Goal: Transaction & Acquisition: Book appointment/travel/reservation

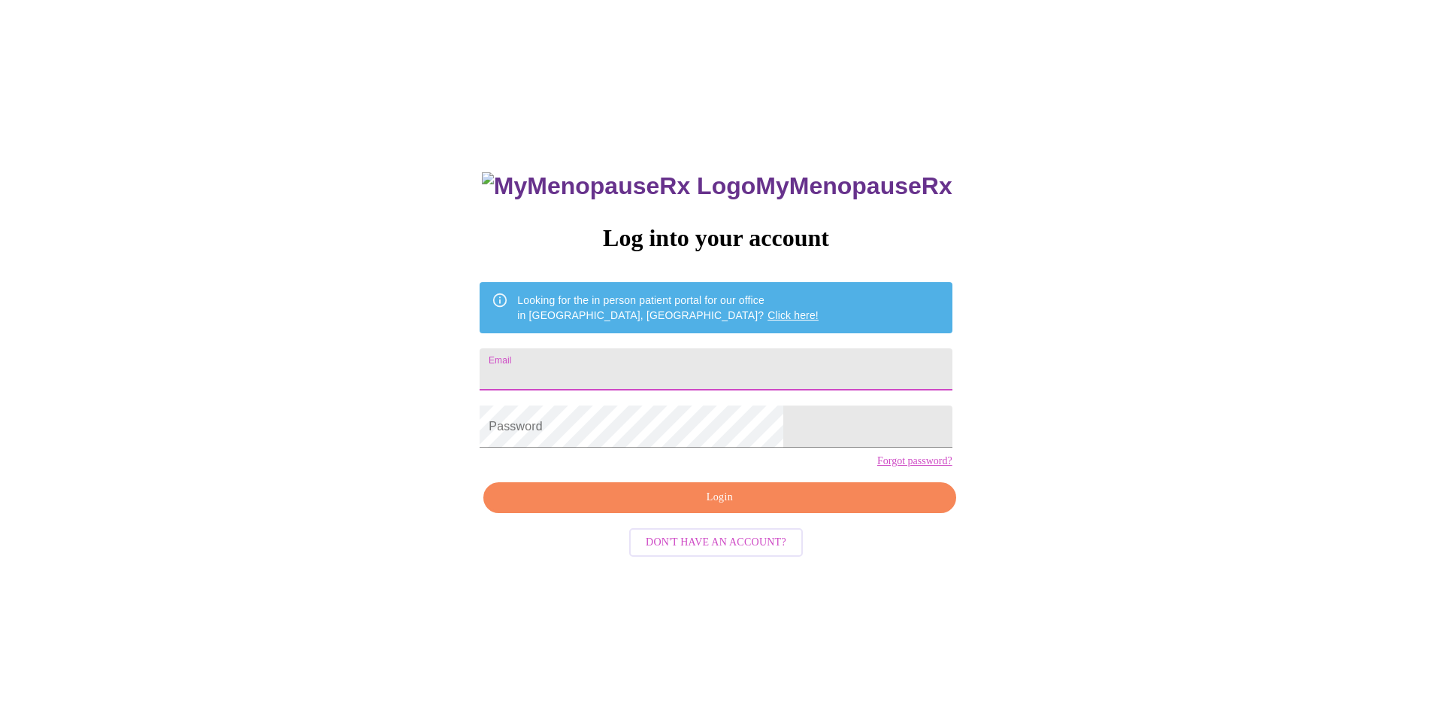
click at [703, 375] on input "Email" at bounding box center [716, 369] width 472 height 42
type input "[EMAIL_ADDRESS][DOMAIN_NAME]"
click at [689, 507] on span "Login" at bounding box center [720, 497] width 438 height 19
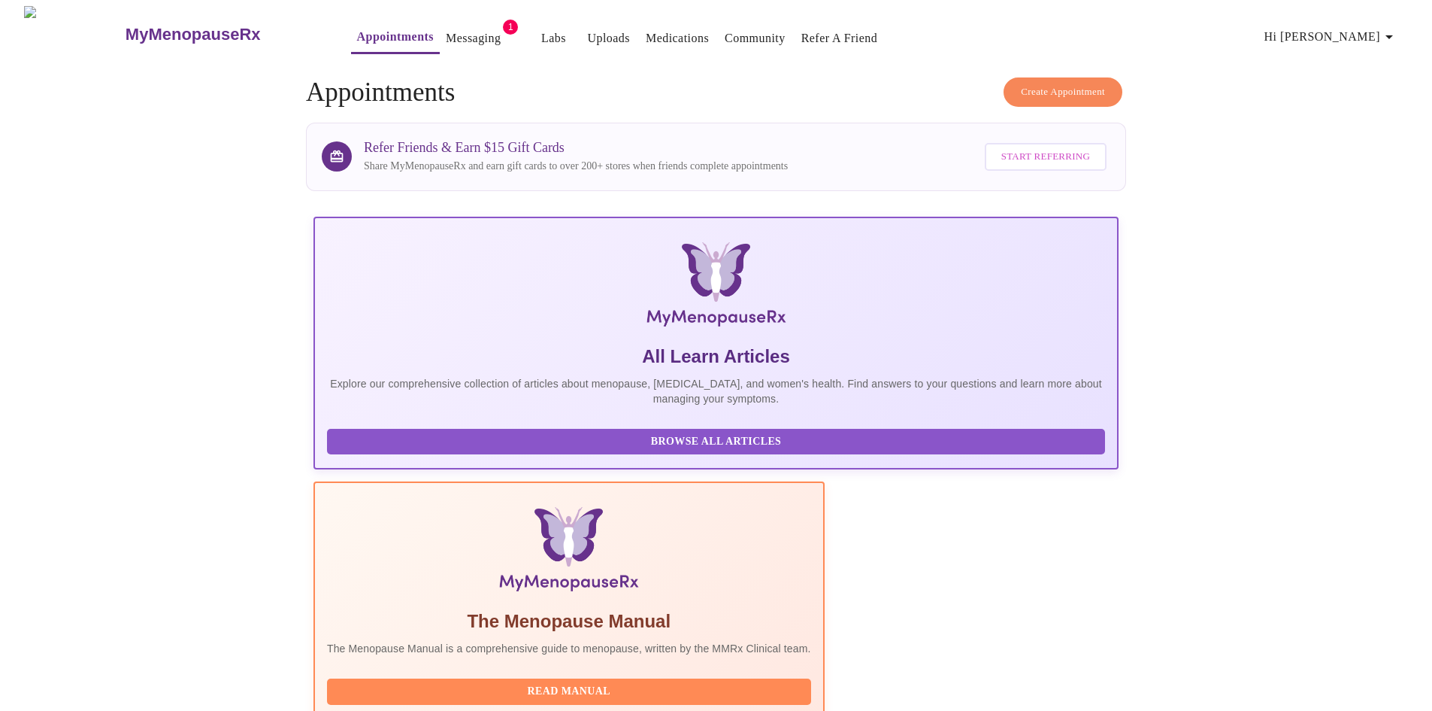
click at [1062, 85] on span "Create Appointment" at bounding box center [1063, 91] width 84 height 17
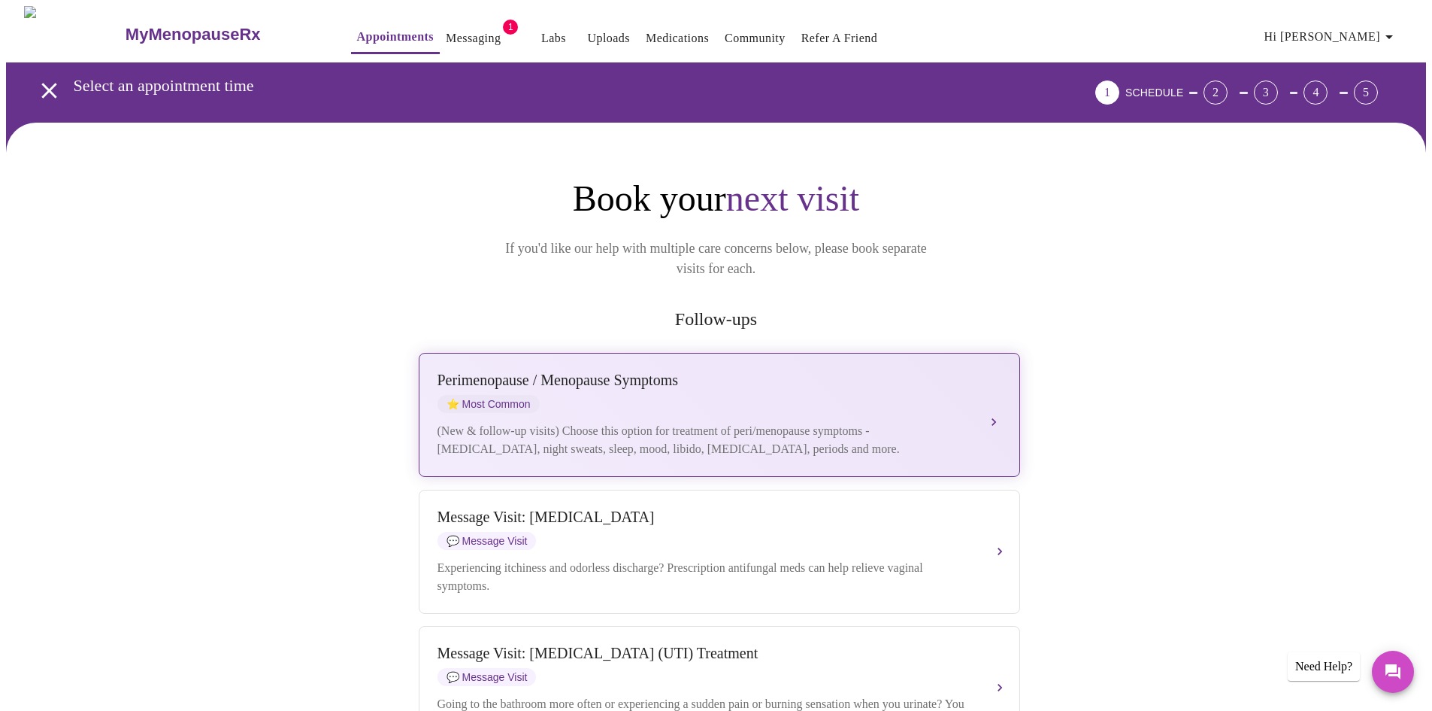
click at [824, 371] on div "[MEDICAL_DATA] / Menopause Symptoms ⭐ Most Common" at bounding box center [705, 391] width 534 height 41
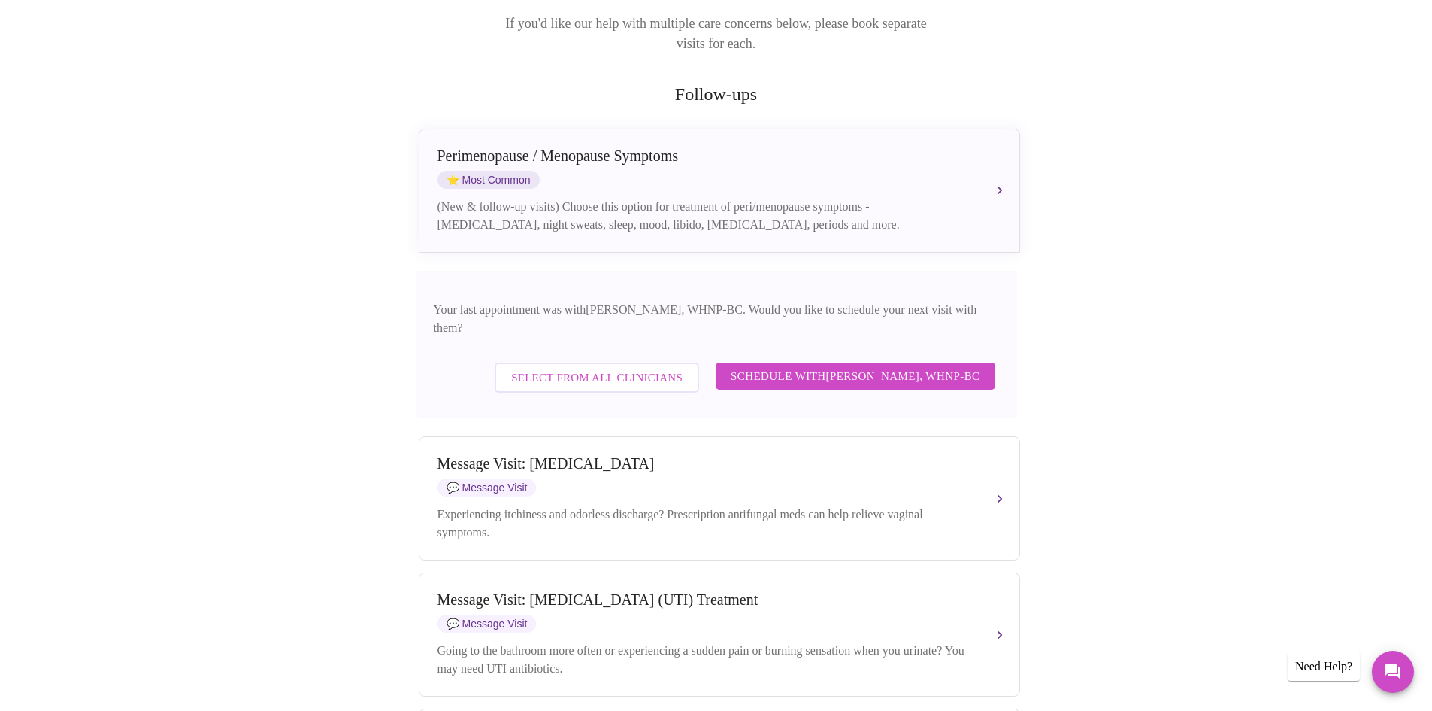
scroll to position [226, 0]
click at [886, 365] on span "Schedule with [PERSON_NAME], WHNP-BC" at bounding box center [856, 375] width 250 height 20
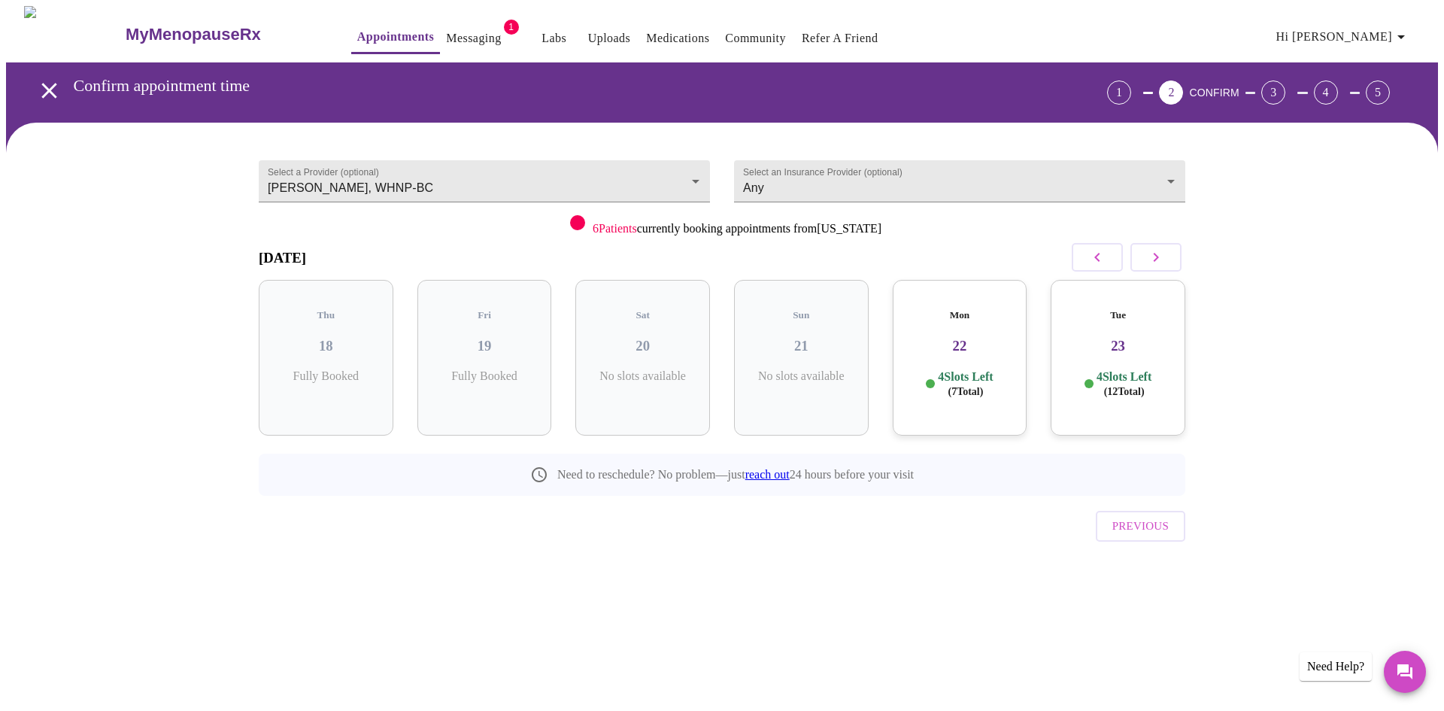
click at [973, 394] on div "Mon 22 4 Slots Left ( 7 Total)" at bounding box center [959, 358] width 135 height 156
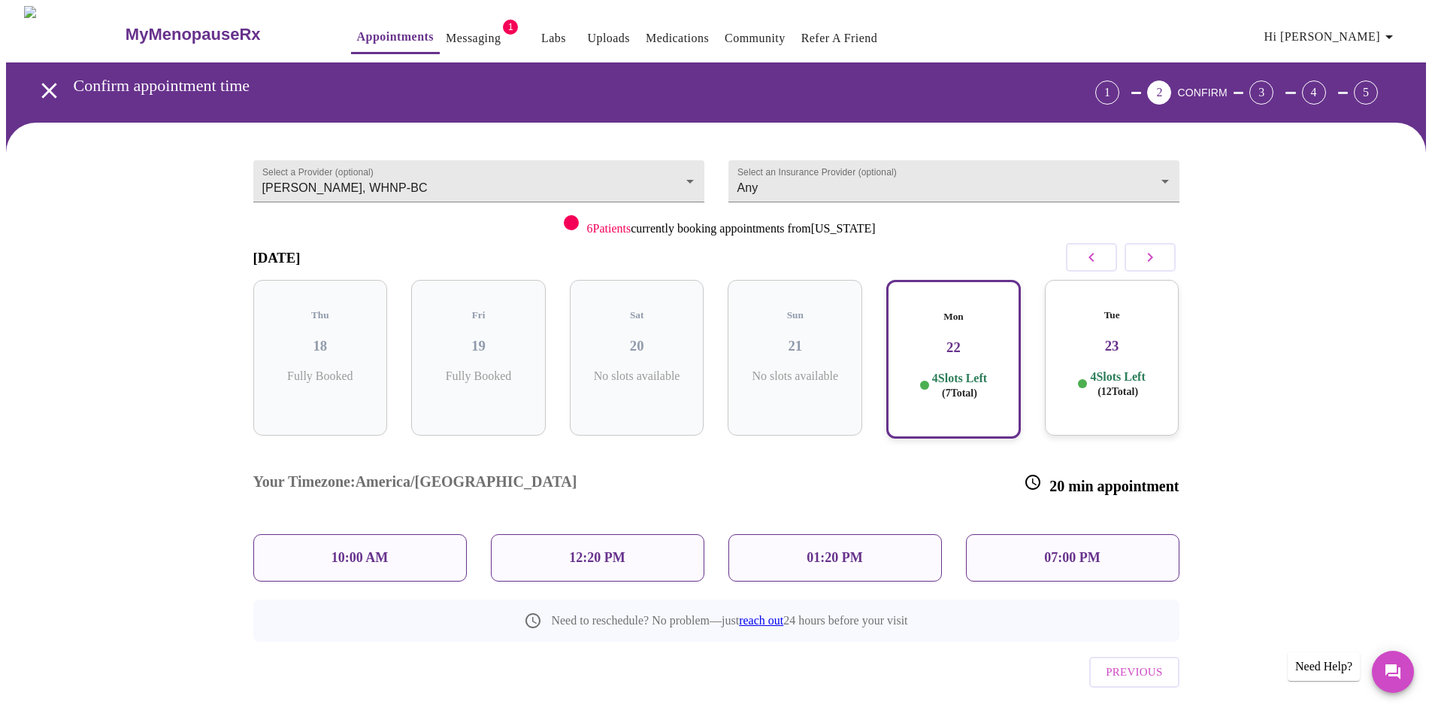
click at [1111, 386] on span "( 12 Total)" at bounding box center [1118, 391] width 41 height 11
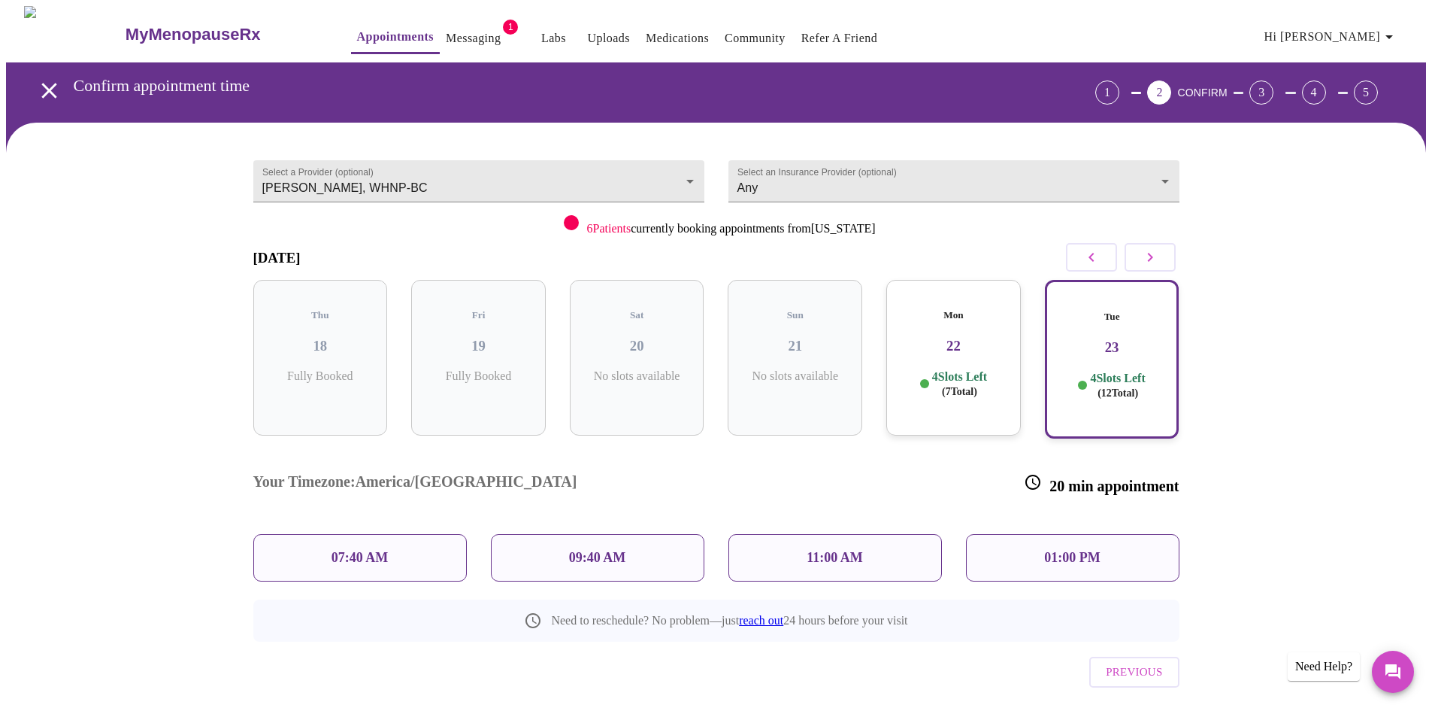
click at [1143, 256] on icon "button" at bounding box center [1150, 257] width 18 height 18
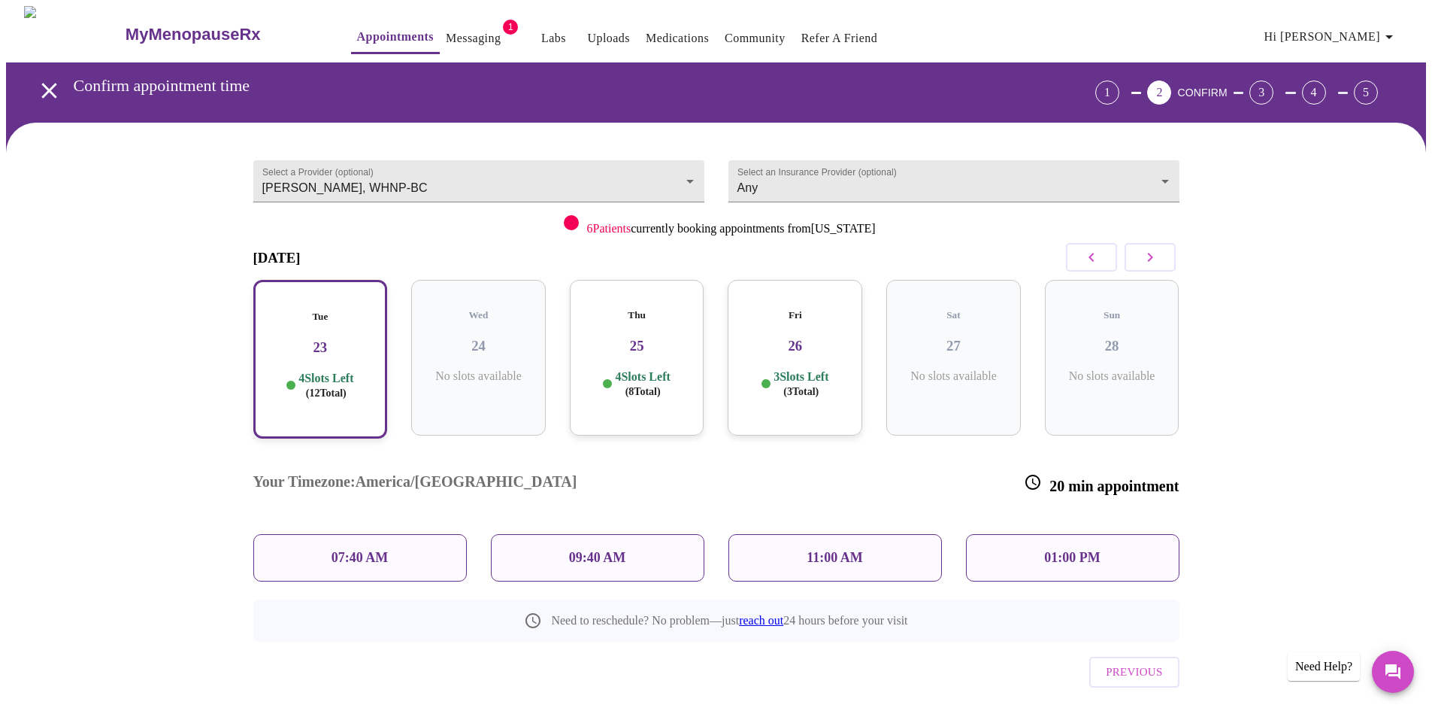
click at [656, 392] on div "Thu 25 4 Slots Left ( 8 Total)" at bounding box center [637, 358] width 135 height 156
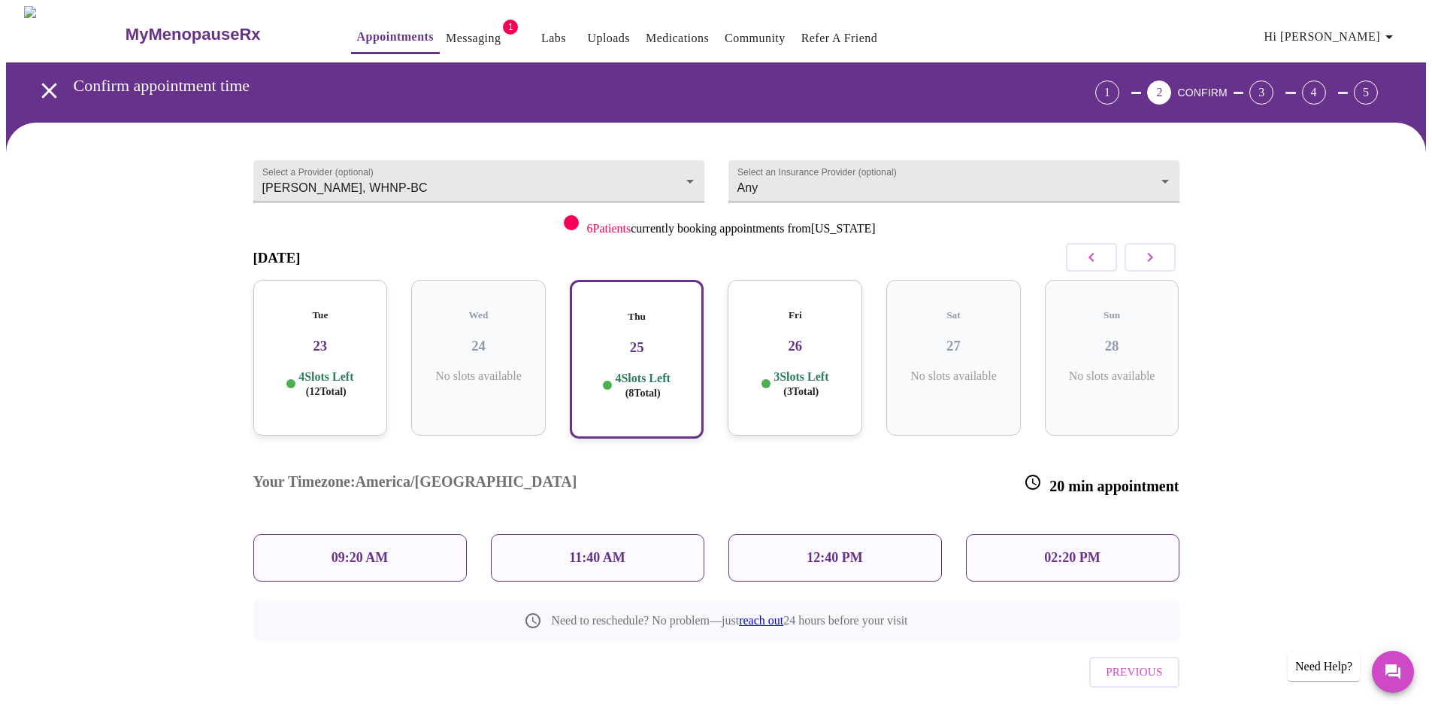
click at [1088, 256] on icon "button" at bounding box center [1092, 257] width 18 height 18
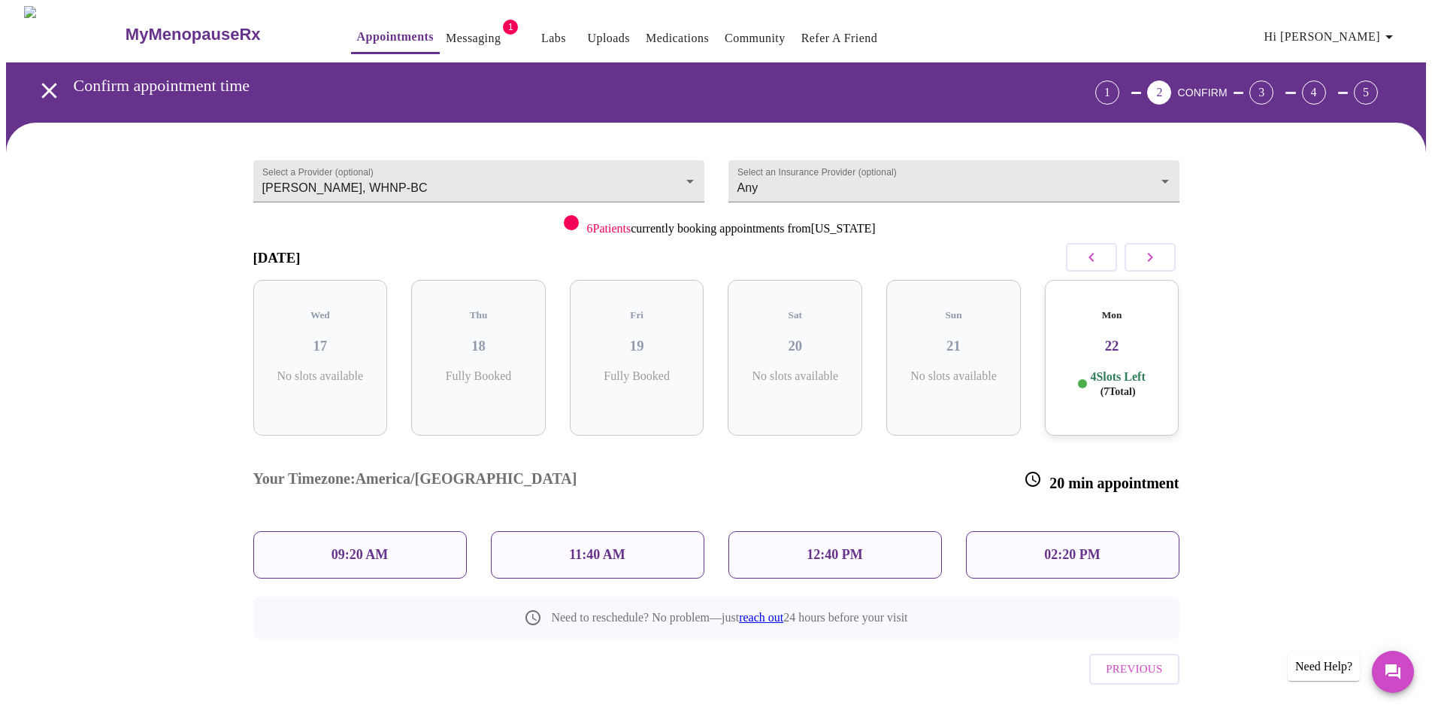
click at [1089, 338] on h3 "22" at bounding box center [1112, 346] width 111 height 17
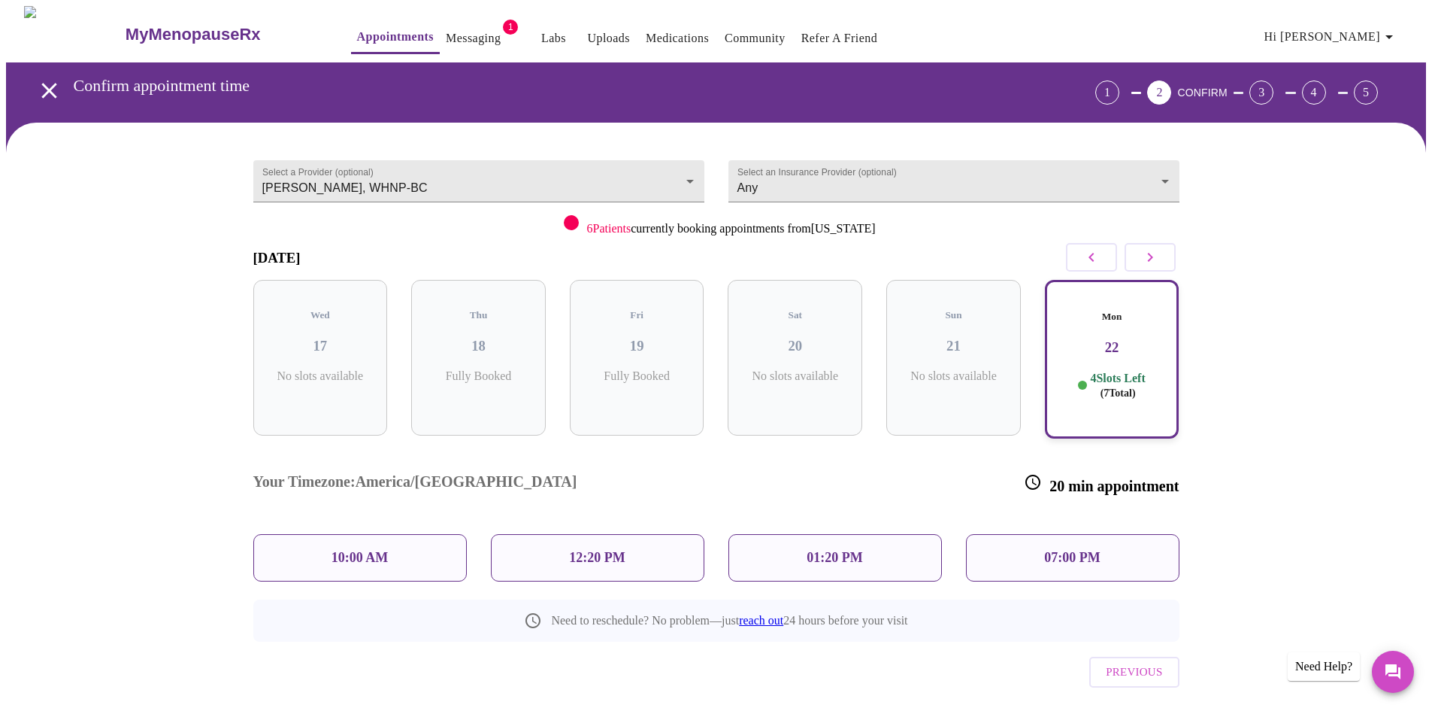
click at [1047, 550] on p "07:00 PM" at bounding box center [1072, 558] width 56 height 16
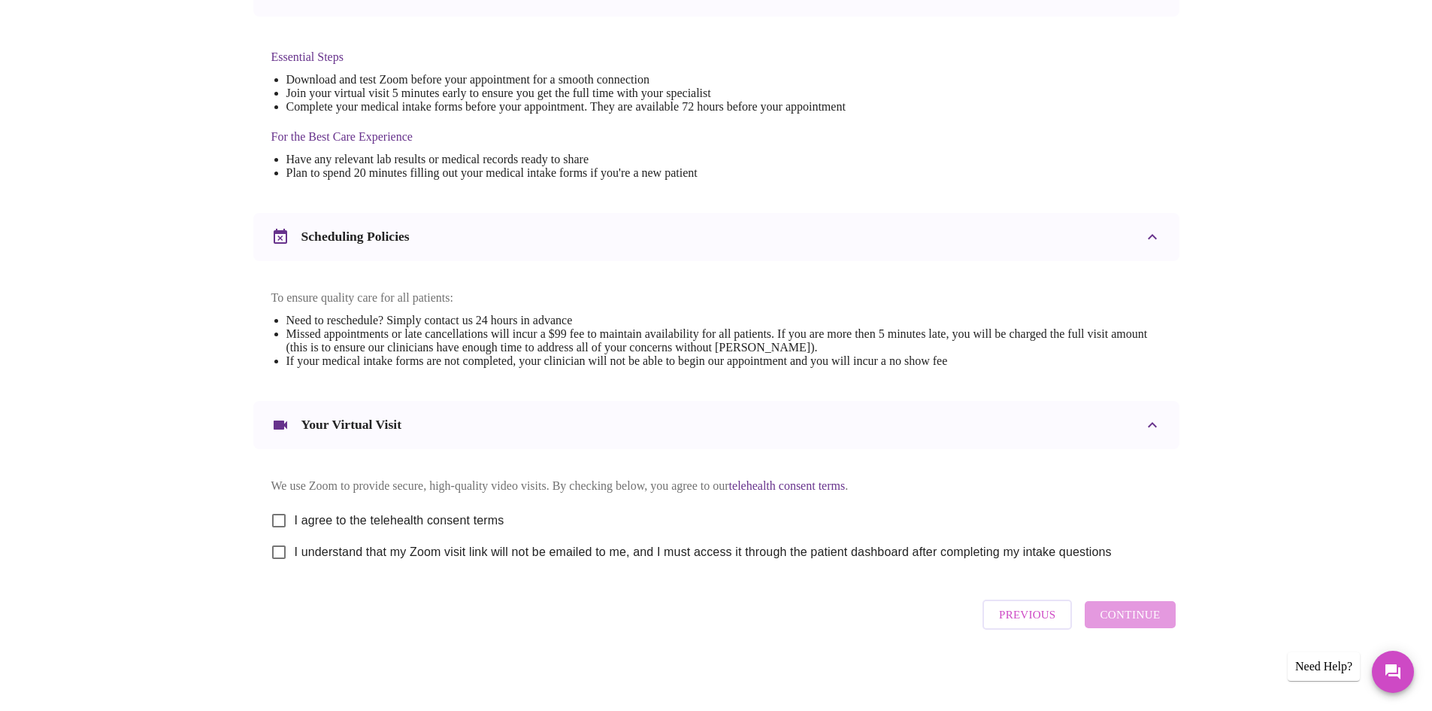
scroll to position [380, 0]
click at [284, 517] on input "I agree to the telehealth consent terms" at bounding box center [279, 521] width 32 height 32
checkbox input "true"
click at [285, 548] on input "I understand that my Zoom visit link will not be emailed to me, and I must acce…" at bounding box center [279, 552] width 32 height 32
checkbox input "true"
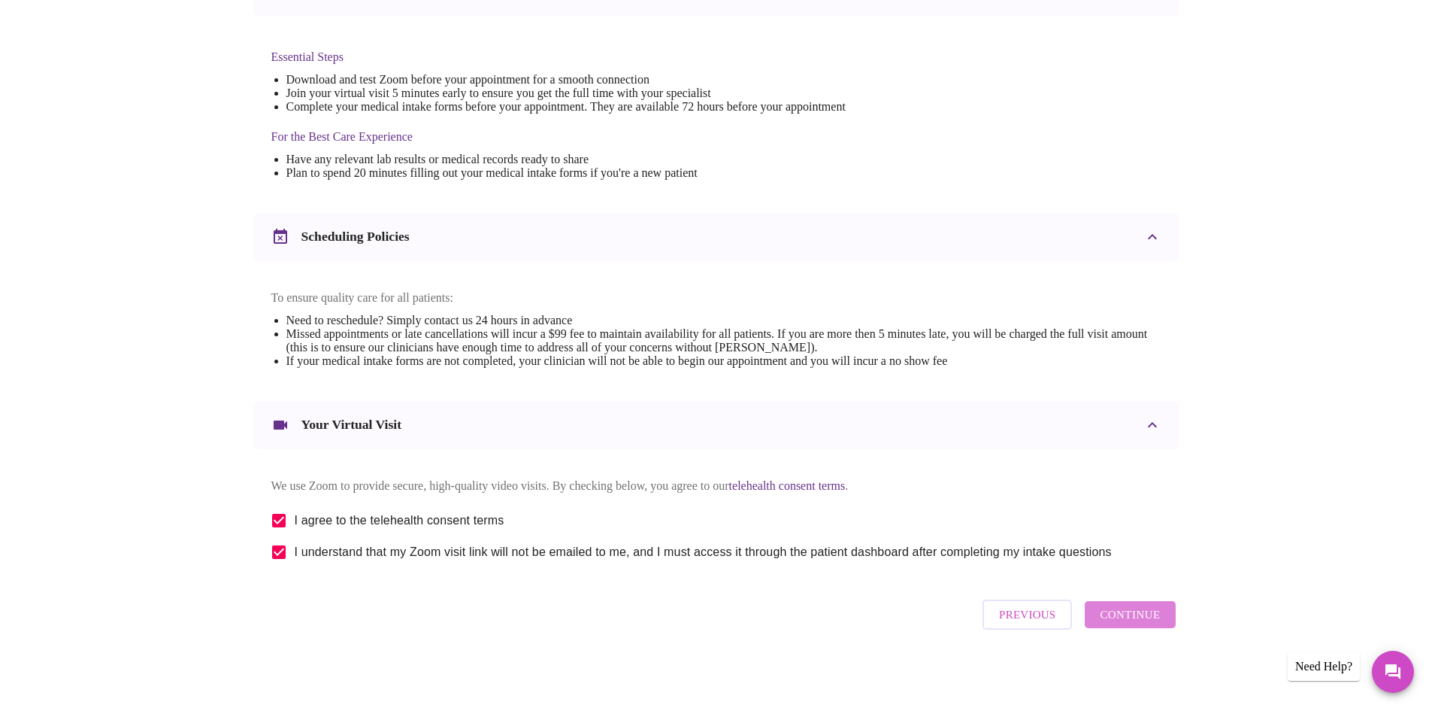
click at [1150, 617] on span "Continue" at bounding box center [1130, 615] width 60 height 20
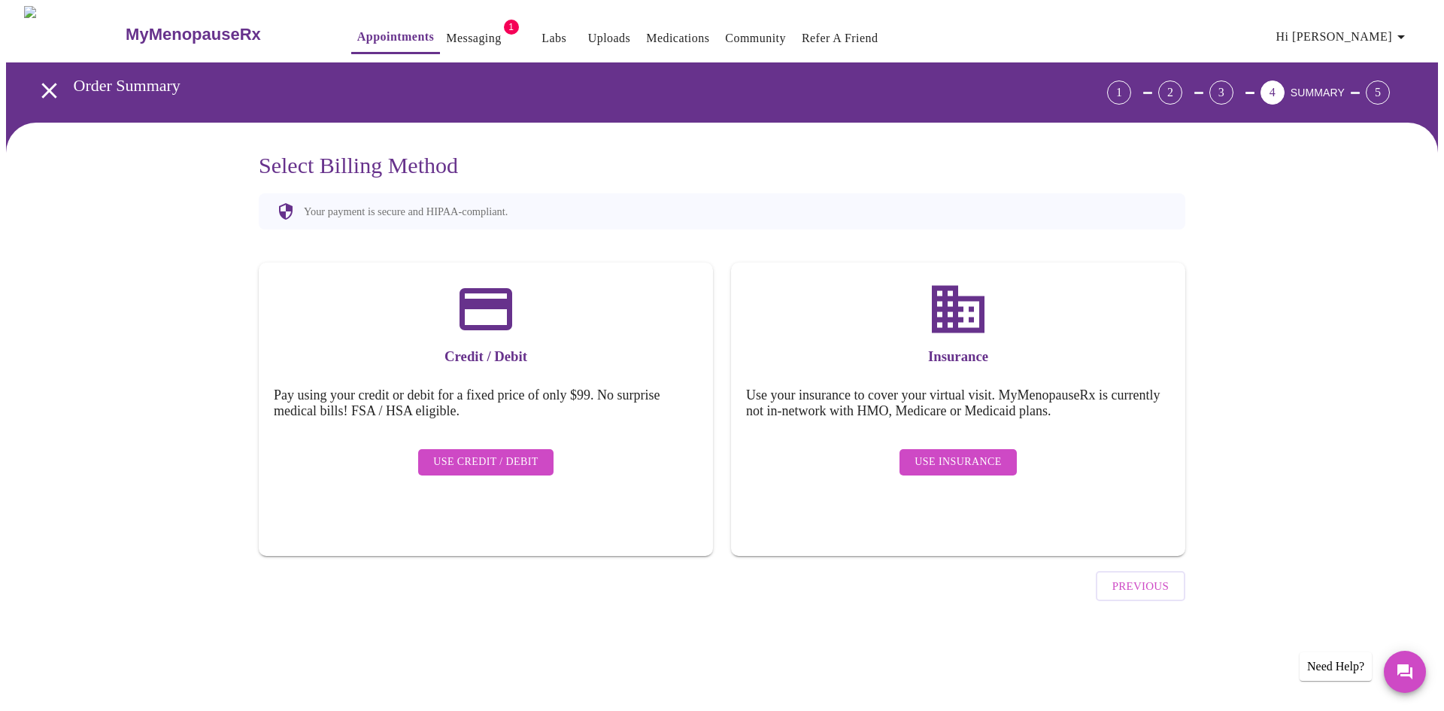
click at [959, 453] on span "Use Insurance" at bounding box center [957, 462] width 86 height 19
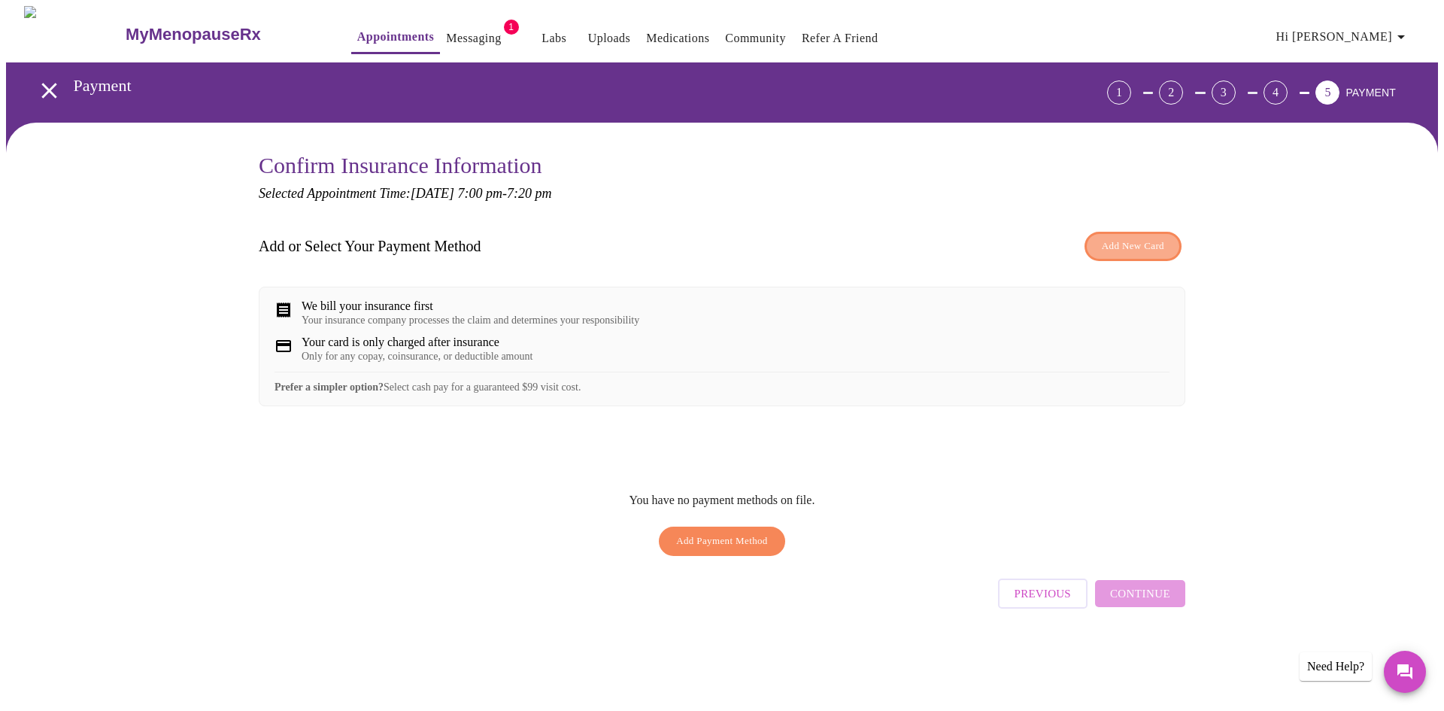
click at [1129, 247] on span "Add New Card" at bounding box center [1132, 246] width 62 height 17
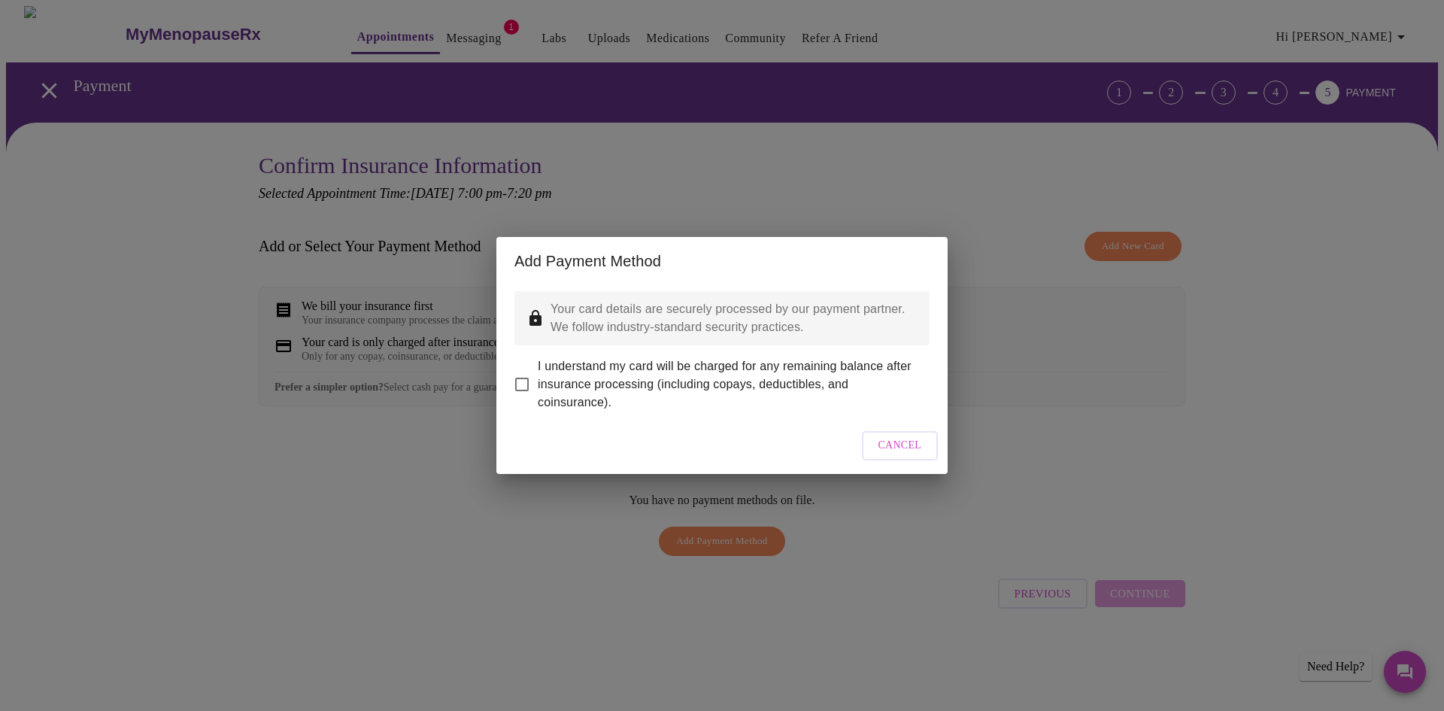
click at [525, 374] on input "I understand my card will be charged for any remaining balance after insurance …" at bounding box center [522, 384] width 32 height 32
checkbox input "true"
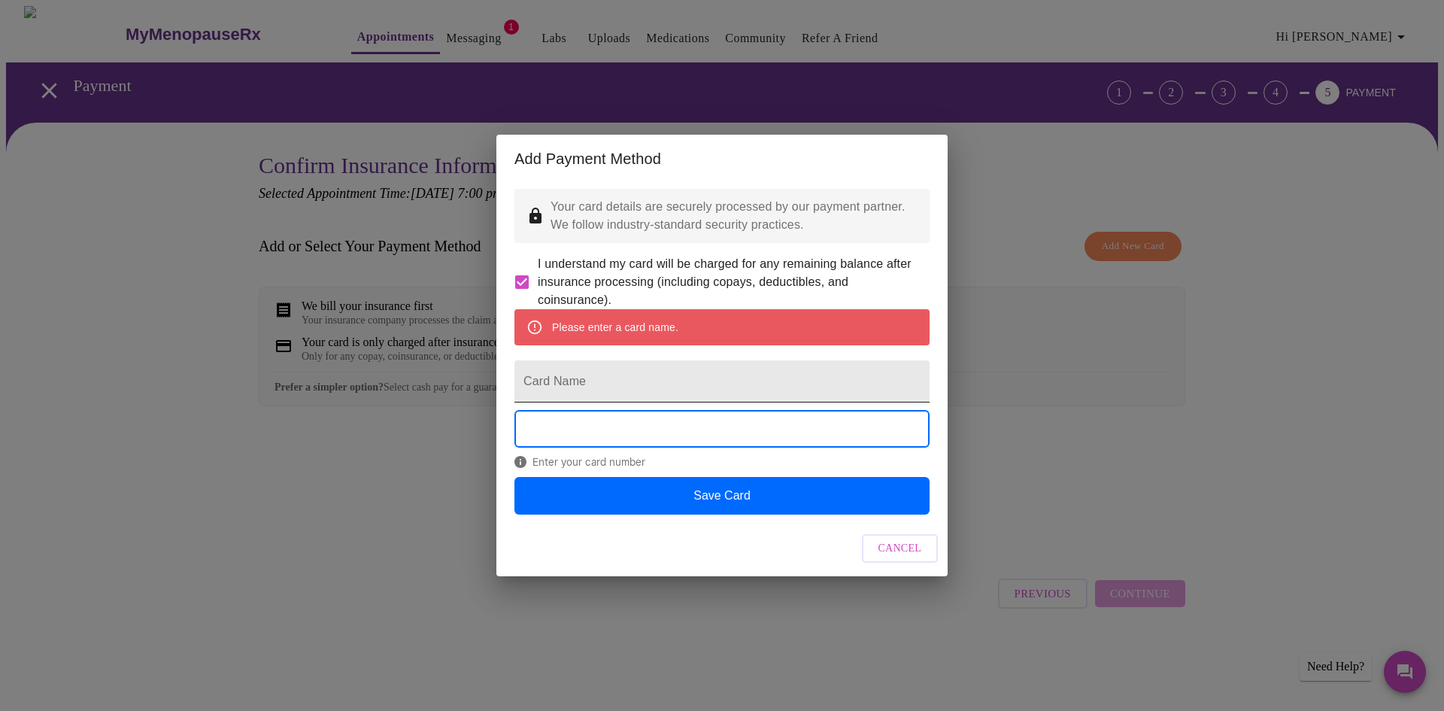
click at [730, 386] on input "Card Name" at bounding box center [721, 381] width 415 height 42
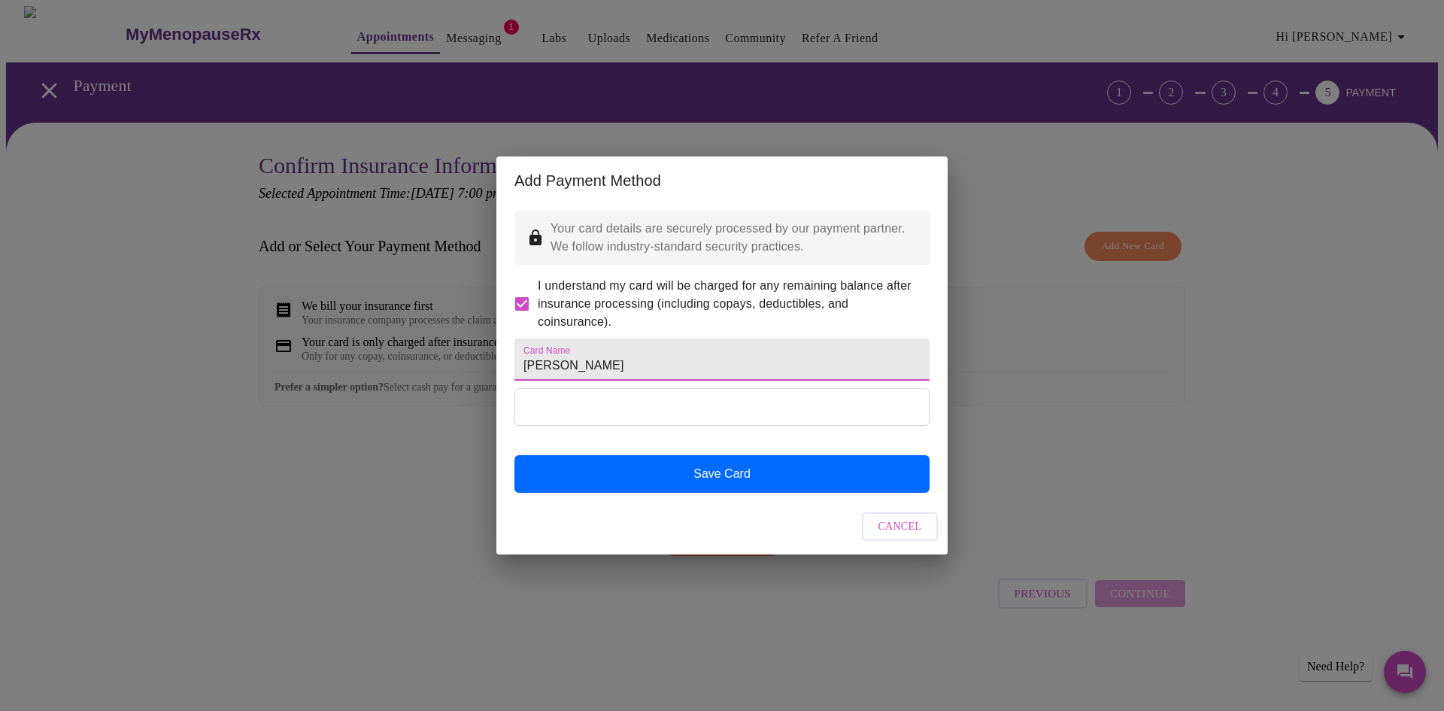
type input "[PERSON_NAME]"
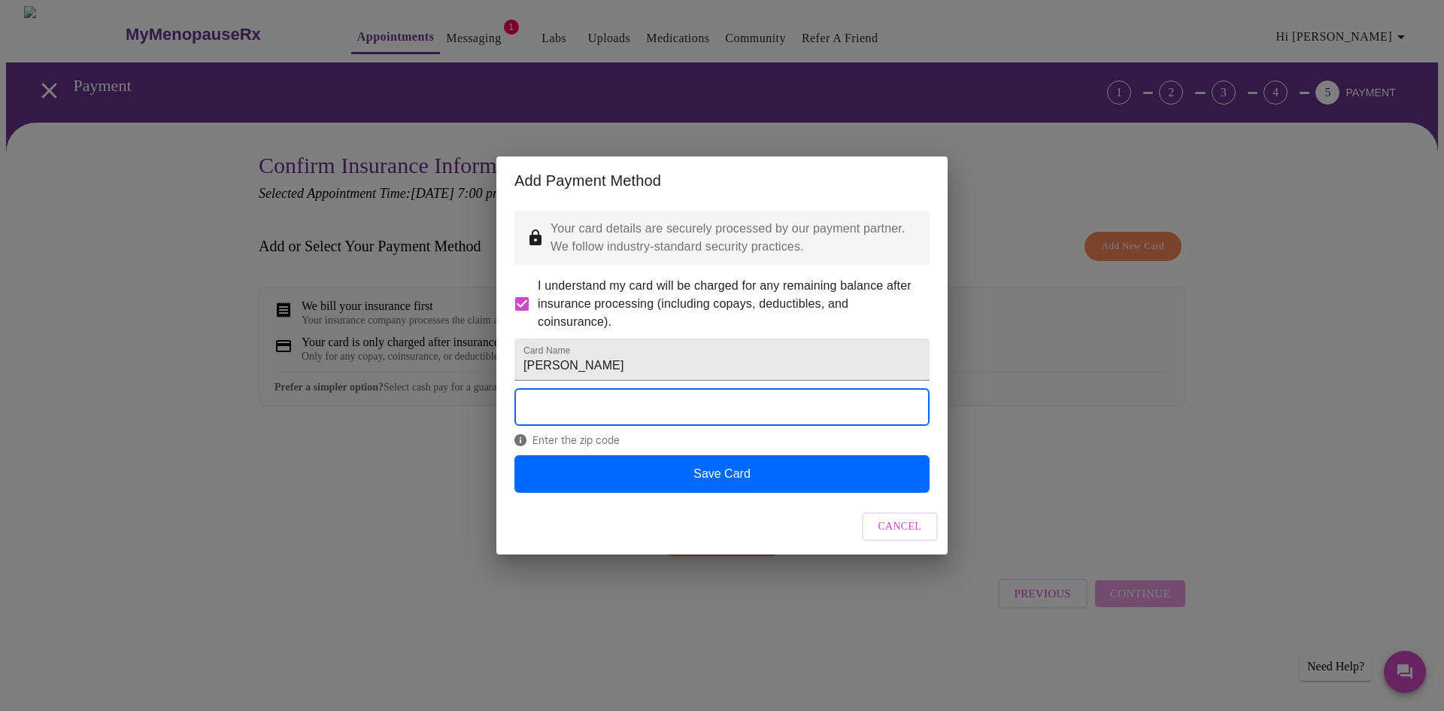
click at [735, 454] on div "Enter the zip code" at bounding box center [721, 421] width 415 height 66
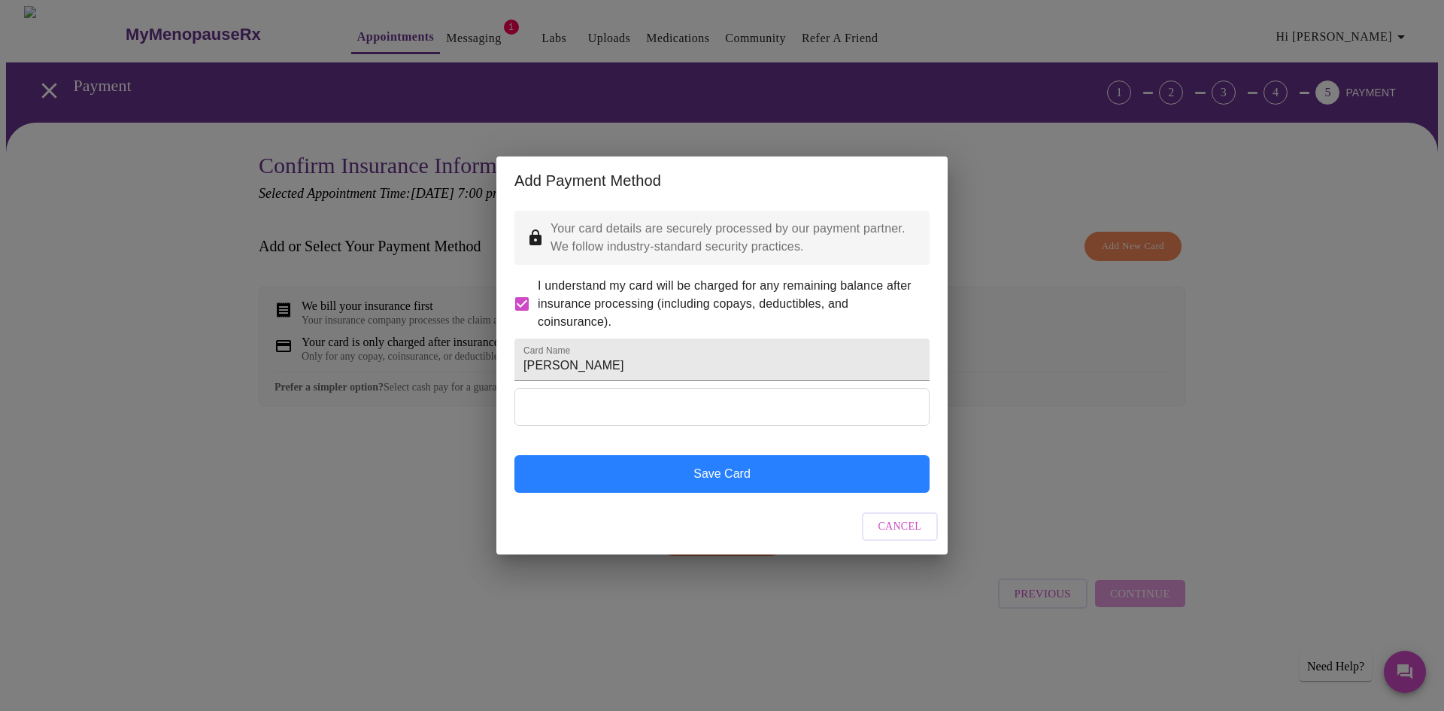
click at [741, 485] on button "Save Card" at bounding box center [721, 474] width 415 height 38
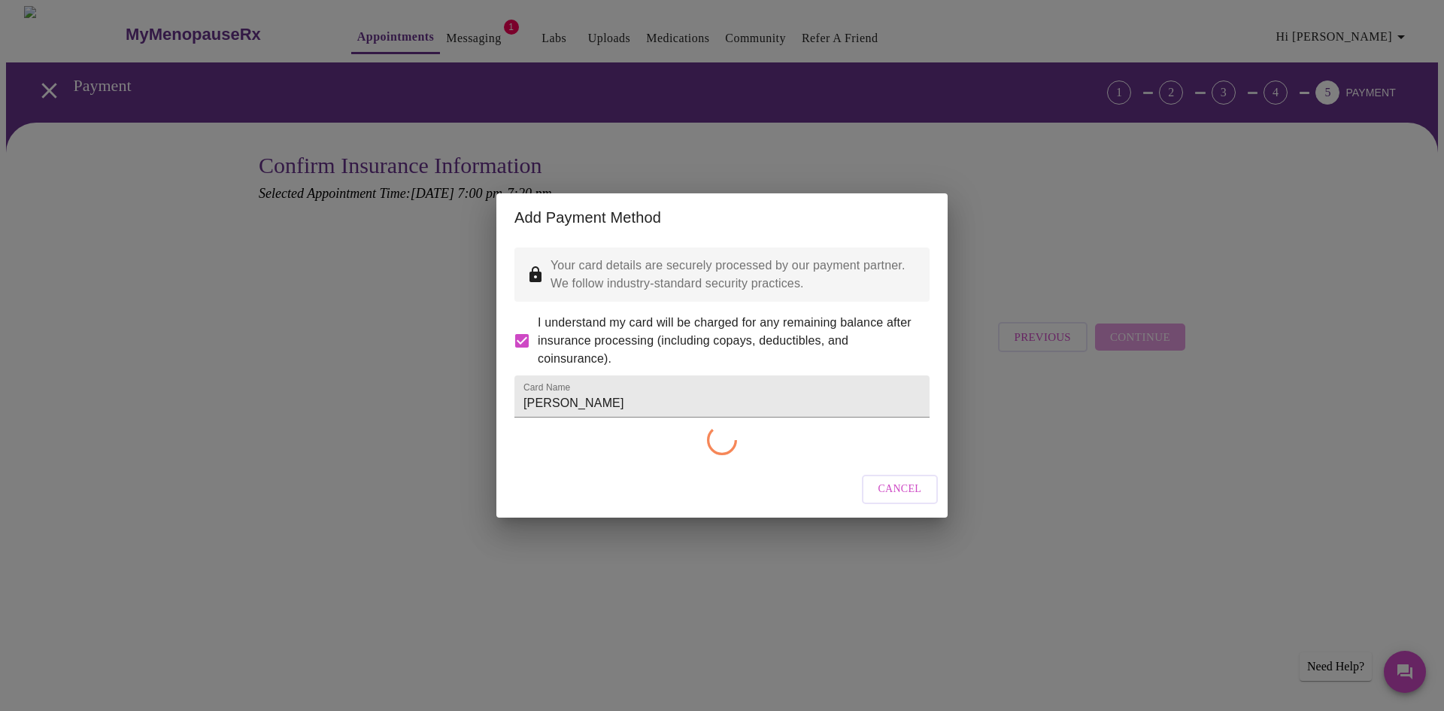
checkbox input "false"
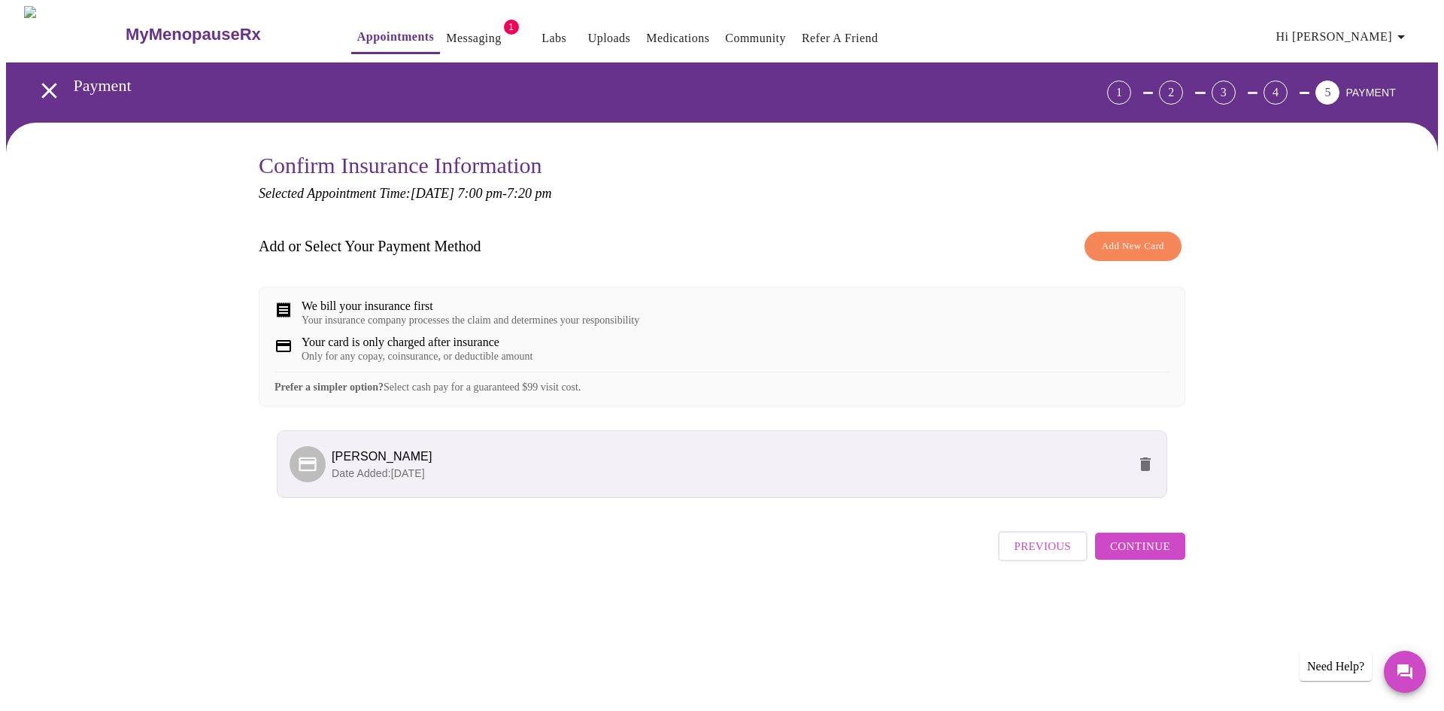
click at [1130, 556] on span "Continue" at bounding box center [1140, 546] width 60 height 20
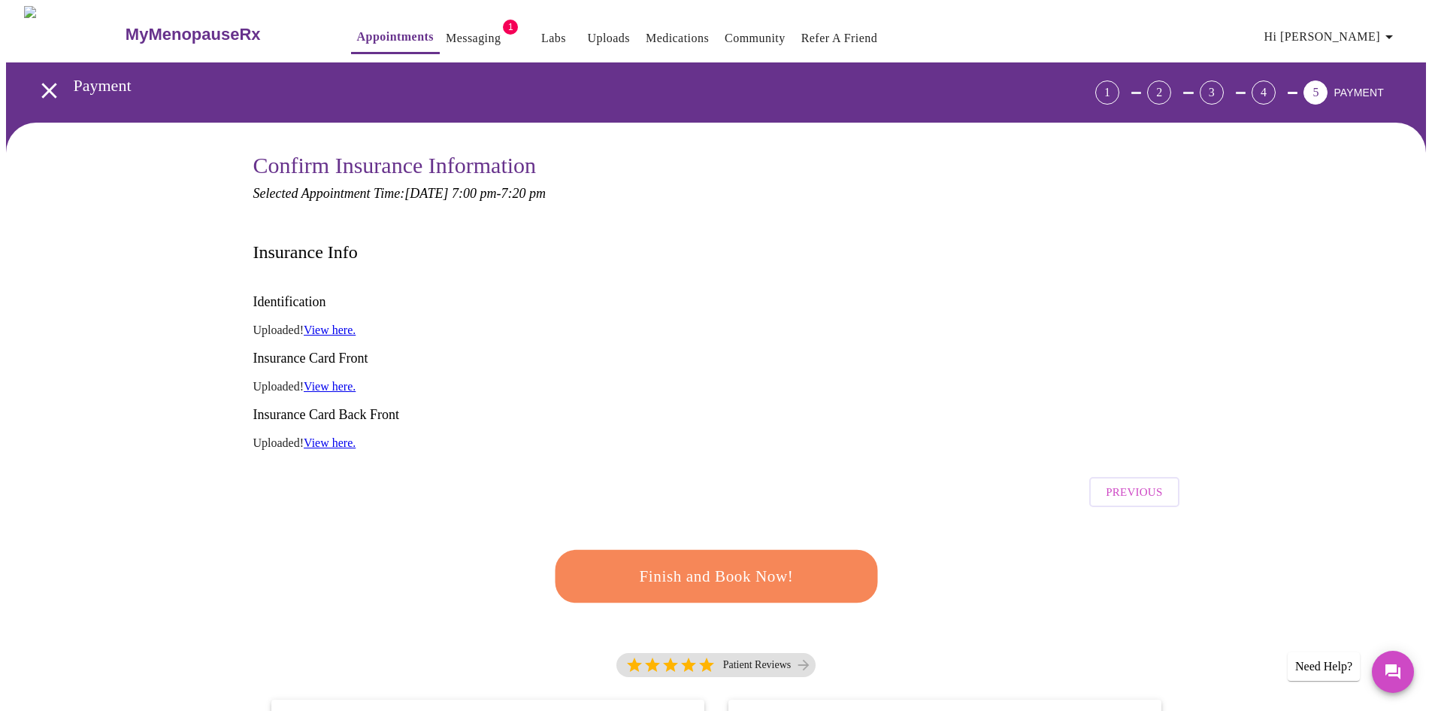
click at [738, 550] on button "Finish and Book Now!" at bounding box center [716, 576] width 324 height 53
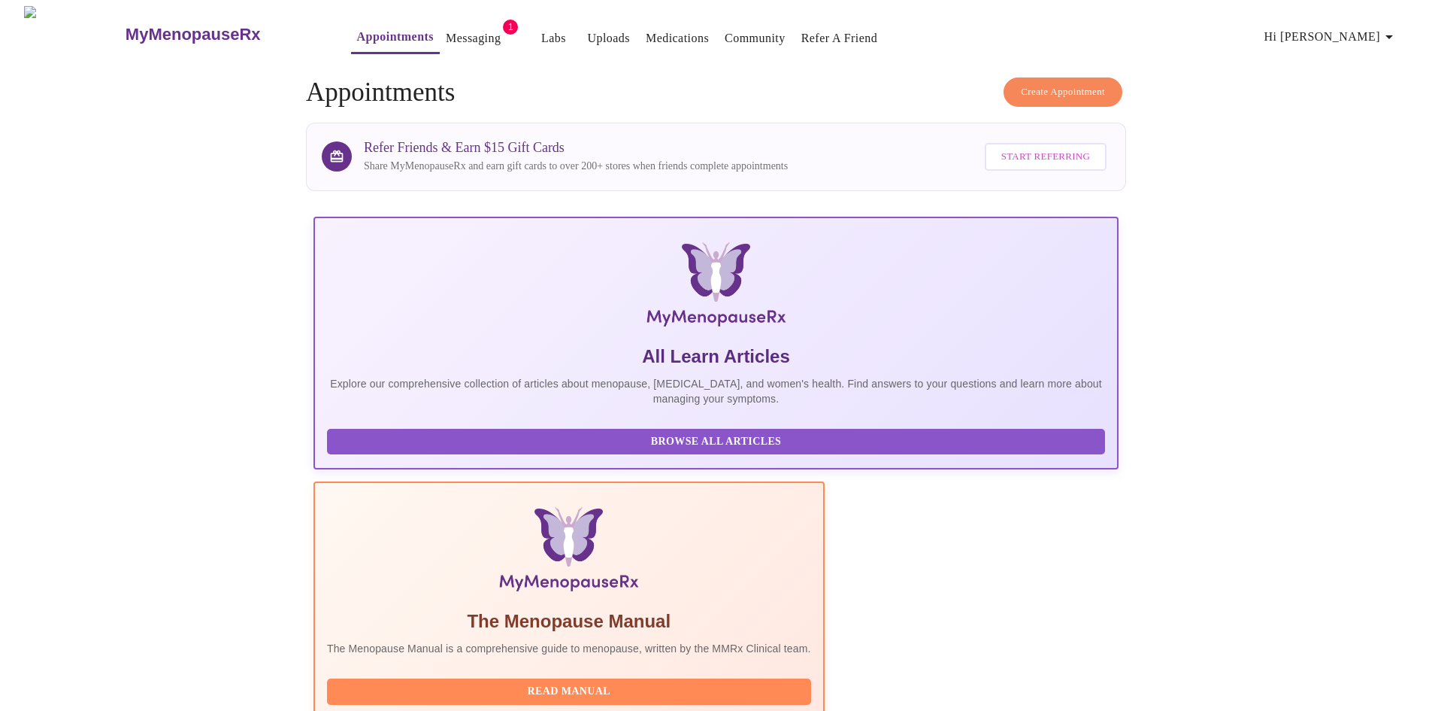
click at [446, 28] on link "Messaging" at bounding box center [473, 38] width 55 height 21
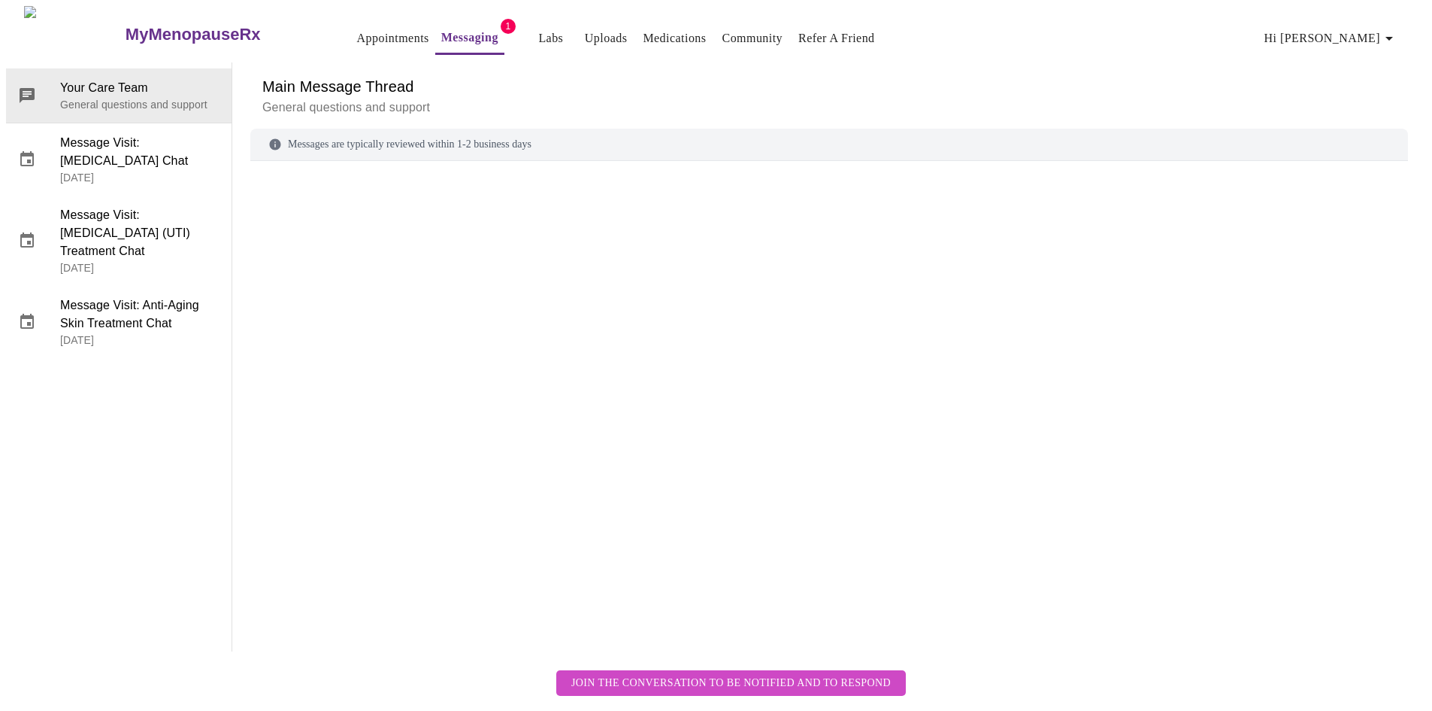
scroll to position [56, 0]
